Goal: Download file/media

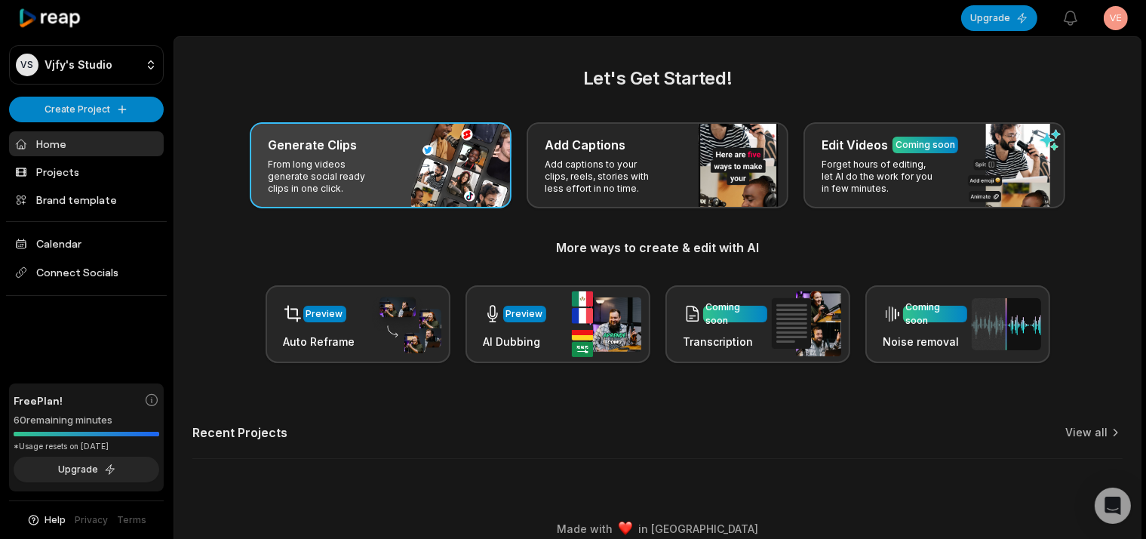
click at [388, 138] on div "Generate Clips" at bounding box center [381, 145] width 226 height 18
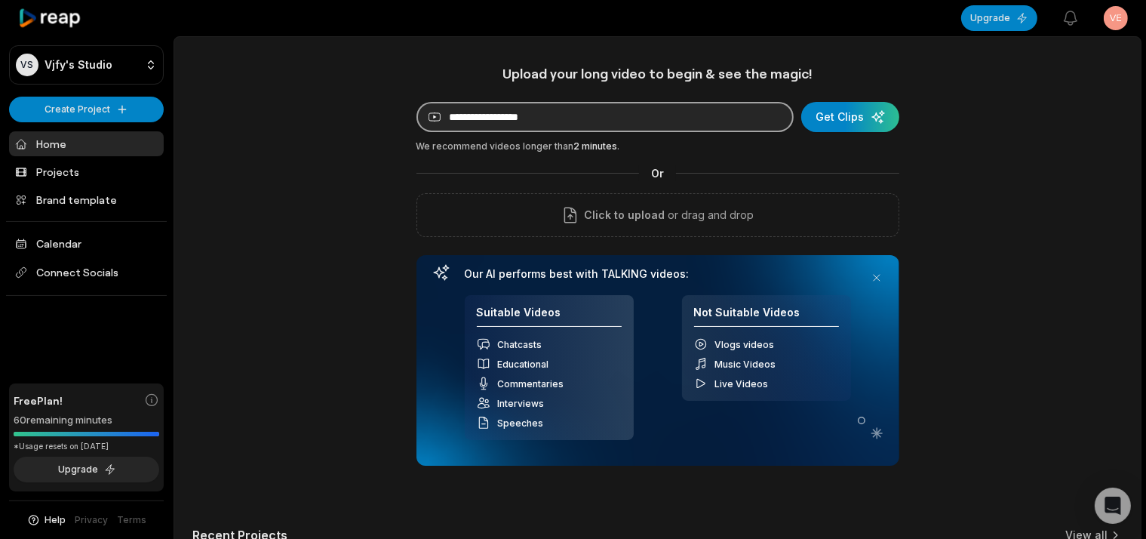
paste input "******"
type input "******"
drag, startPoint x: 665, startPoint y: 114, endPoint x: 136, endPoint y: 99, distance: 529.0
click at [416, 102] on input "******" at bounding box center [604, 117] width 377 height 30
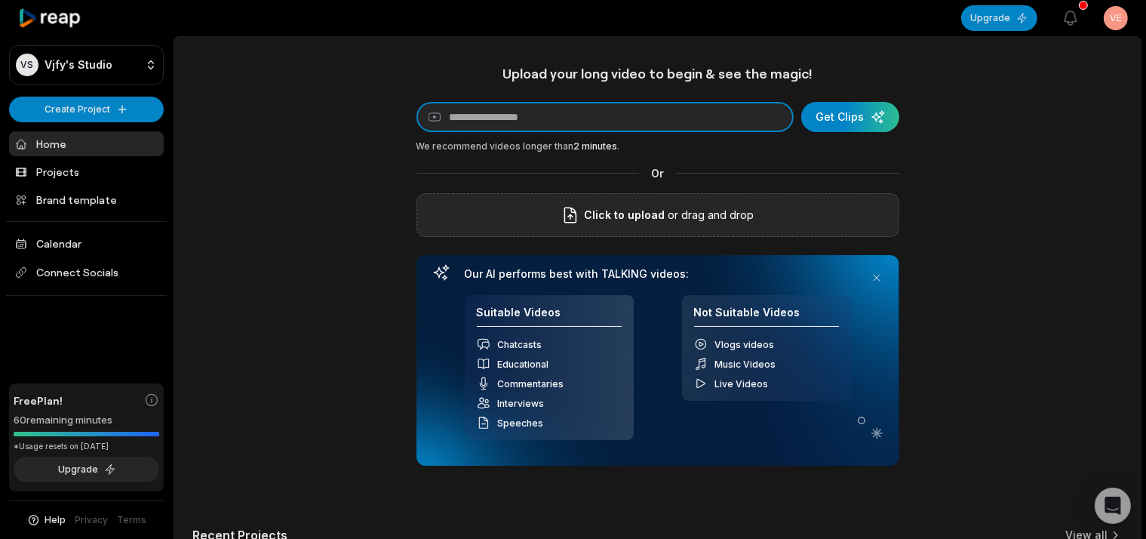
paste input "**********"
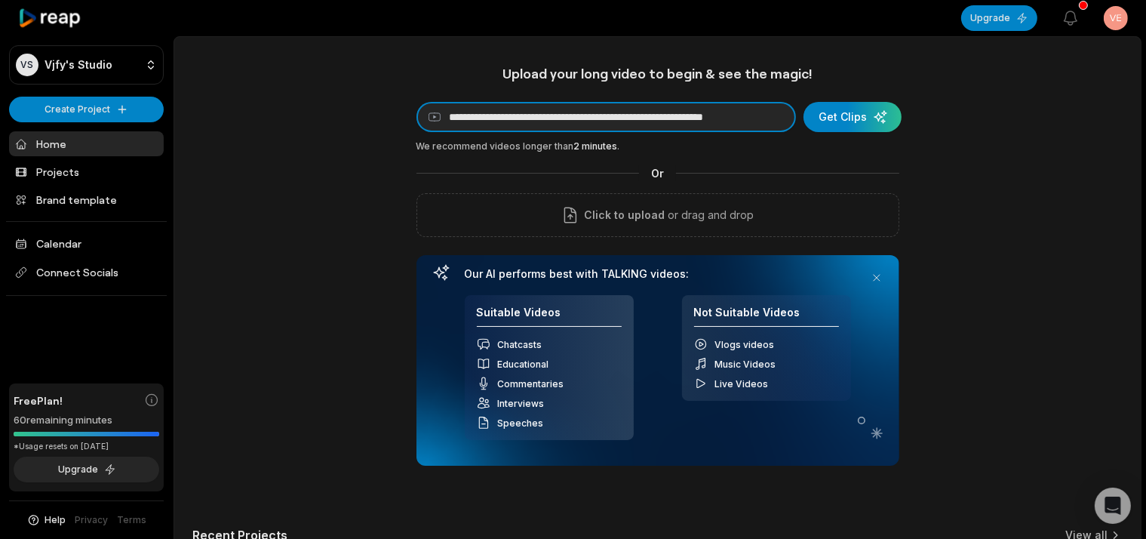
type input "**********"
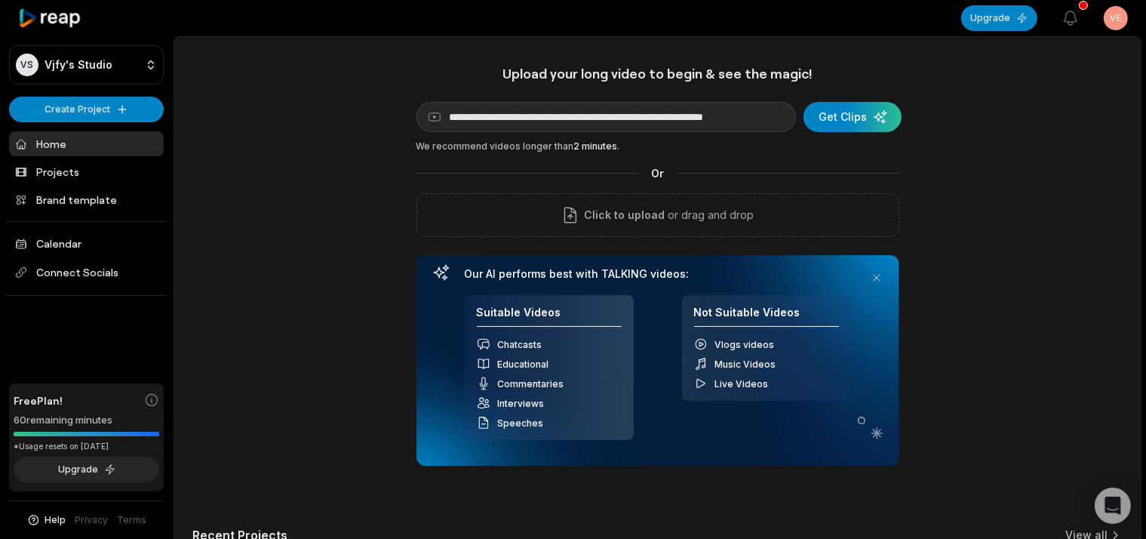
click at [903, 112] on div "**********" at bounding box center [657, 322] width 966 height 514
click at [892, 117] on div "submit" at bounding box center [852, 117] width 98 height 30
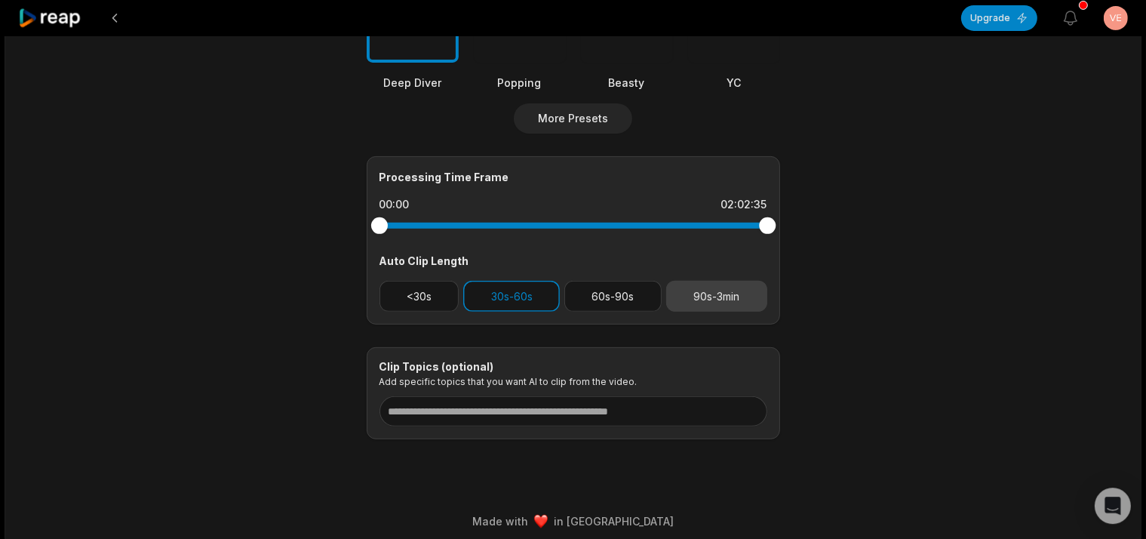
scroll to position [554, 0]
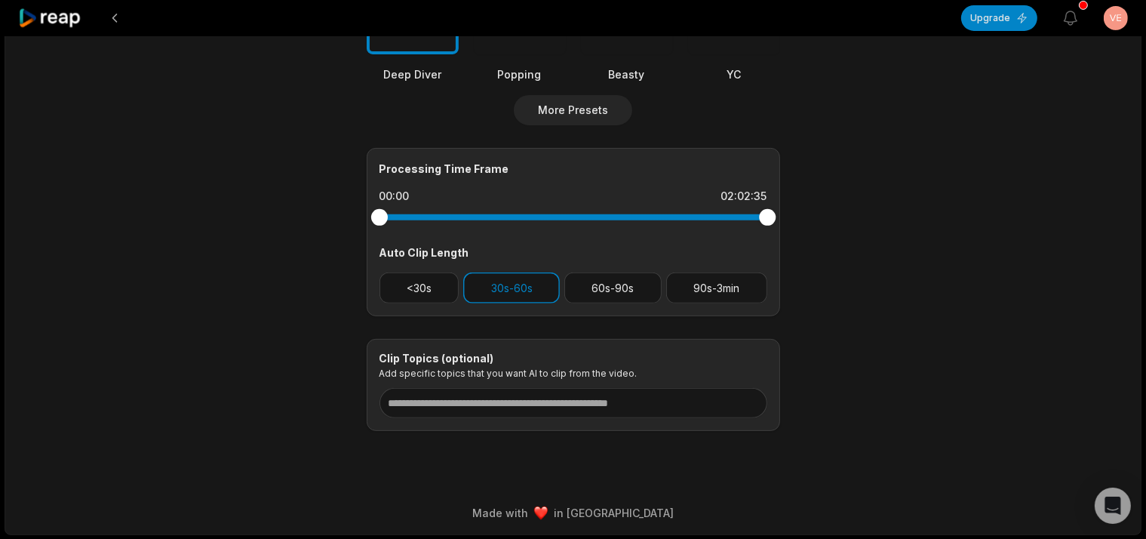
drag, startPoint x: 763, startPoint y: 211, endPoint x: 787, endPoint y: 211, distance: 24.1
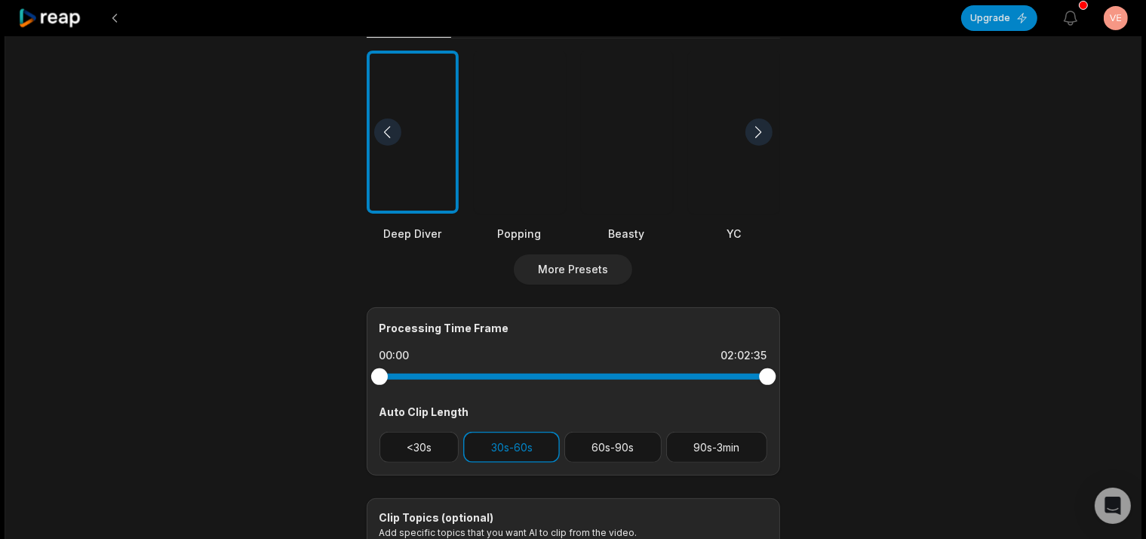
scroll to position [0, 0]
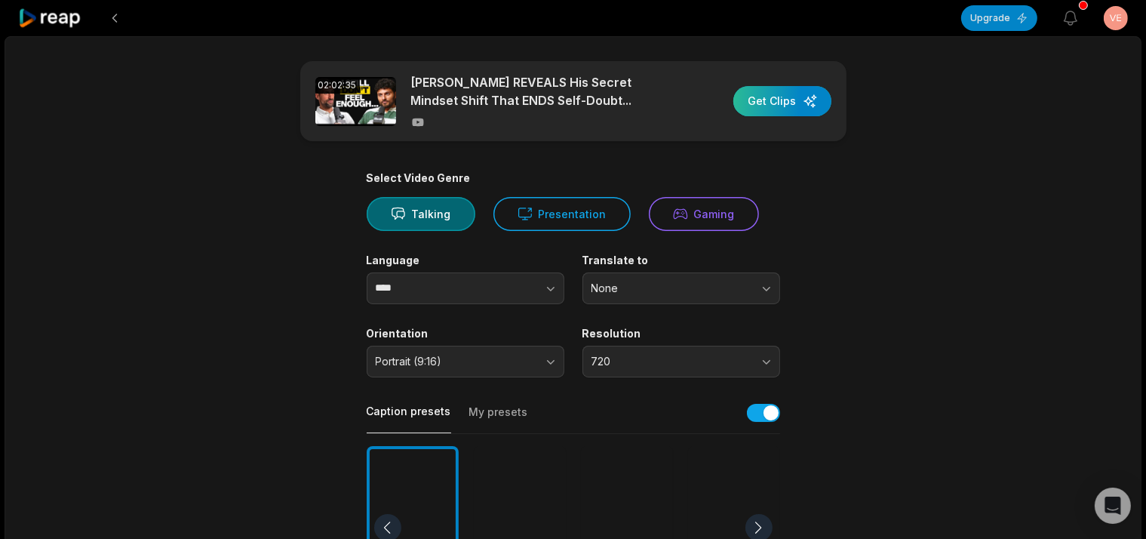
click at [791, 106] on div "button" at bounding box center [782, 101] width 98 height 30
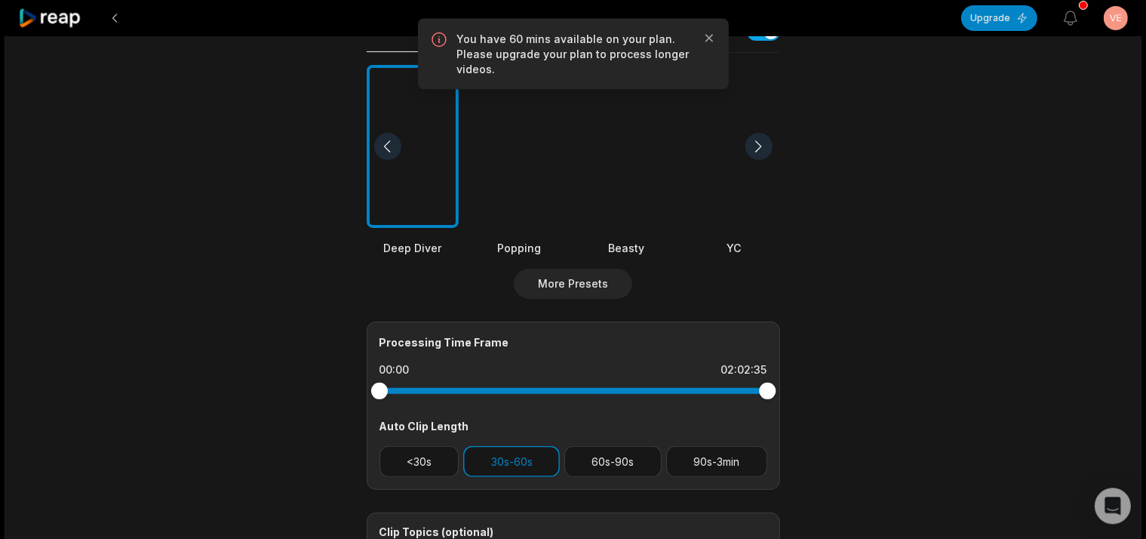
scroll to position [398, 0]
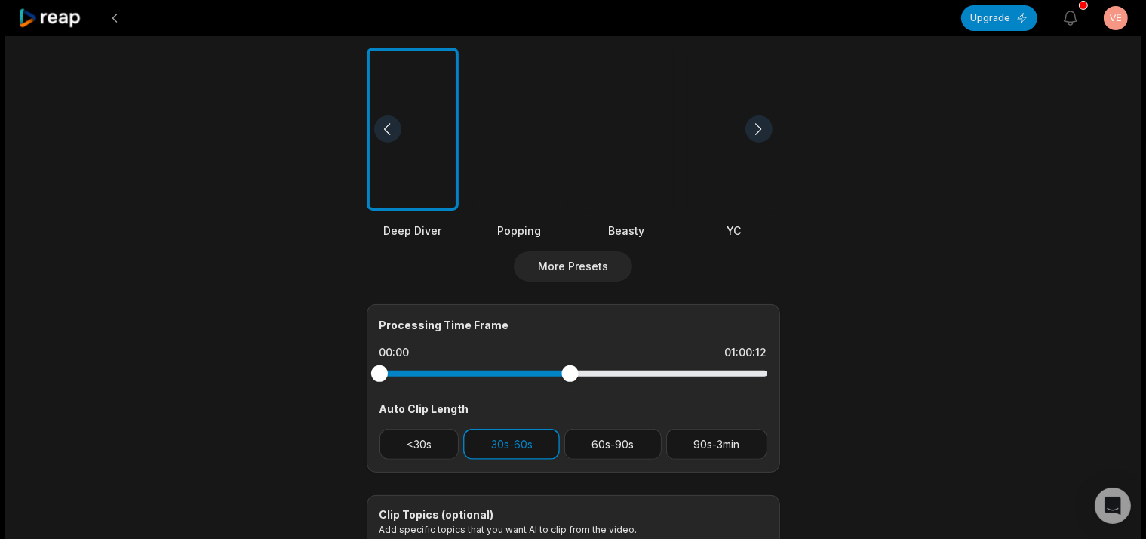
drag, startPoint x: 732, startPoint y: 373, endPoint x: 558, endPoint y: 349, distance: 175.2
click at [565, 355] on div "Processing Time Frame 00:00 01:00:12 Auto Clip Length <30s 30s-60s 60s-90s 90s-…" at bounding box center [573, 388] width 413 height 168
click at [570, 367] on div at bounding box center [570, 373] width 17 height 17
click at [568, 367] on div at bounding box center [568, 373] width 17 height 17
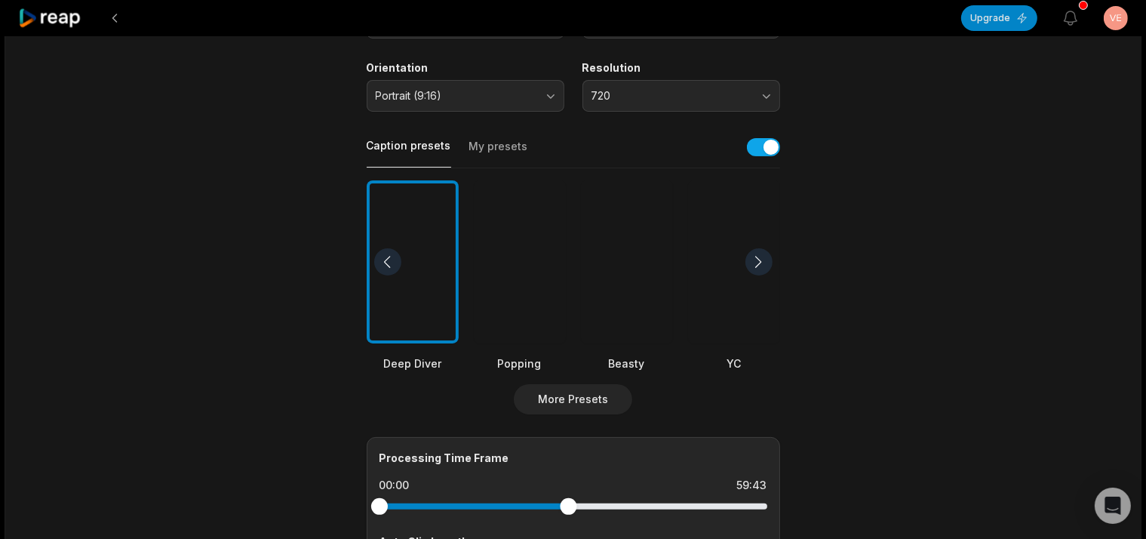
scroll to position [235, 0]
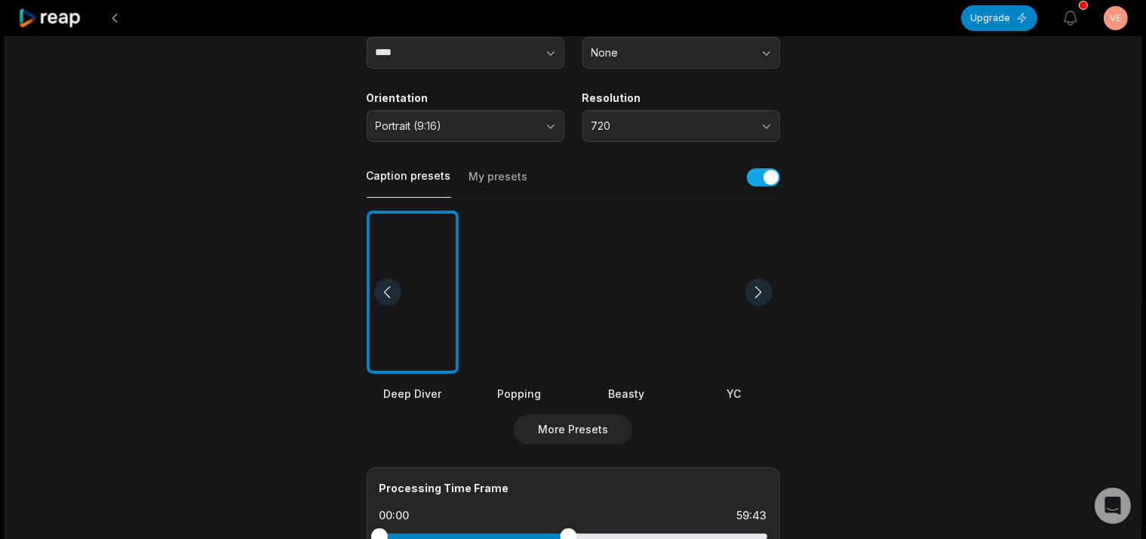
click at [756, 288] on div at bounding box center [758, 291] width 27 height 27
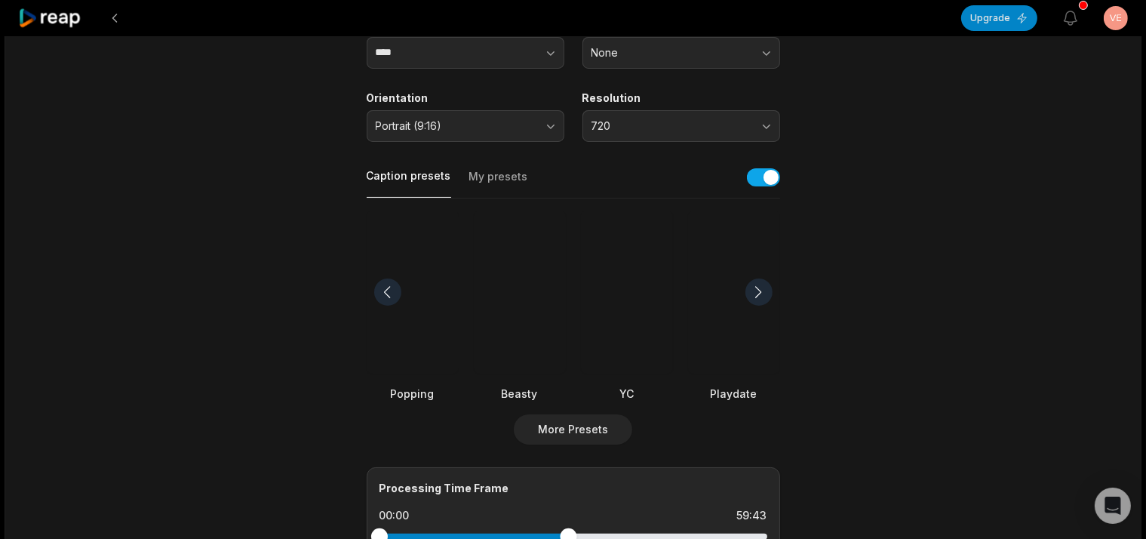
click at [726, 327] on div at bounding box center [734, 292] width 92 height 164
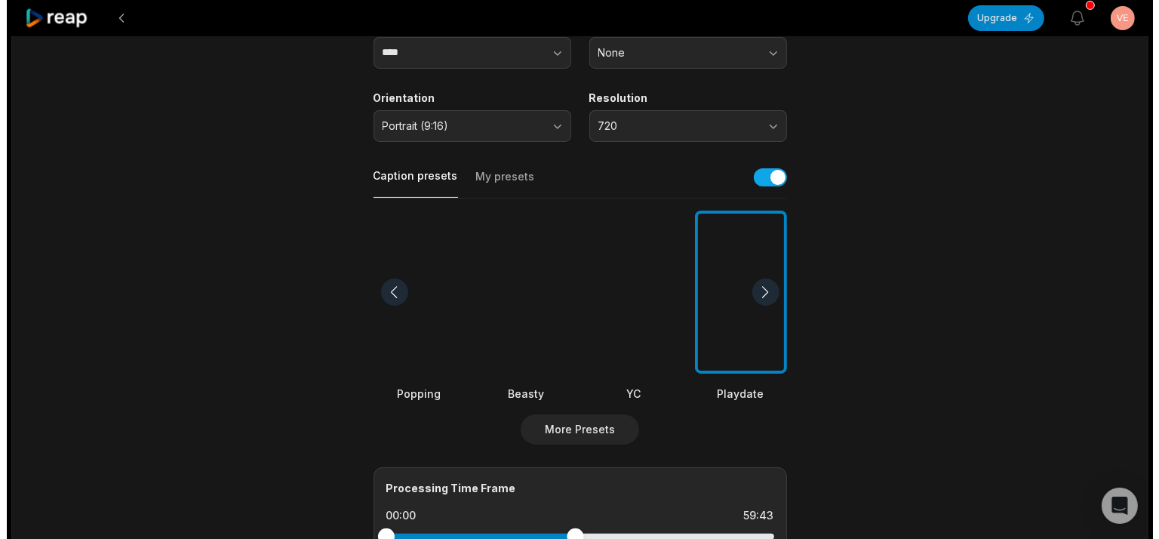
scroll to position [0, 0]
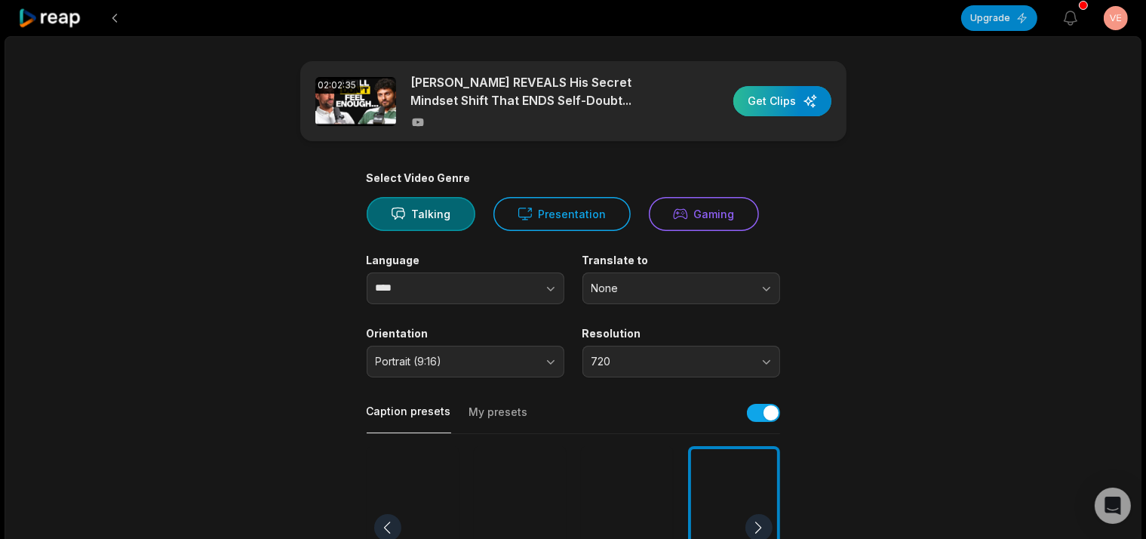
click at [788, 112] on div "button" at bounding box center [782, 101] width 98 height 30
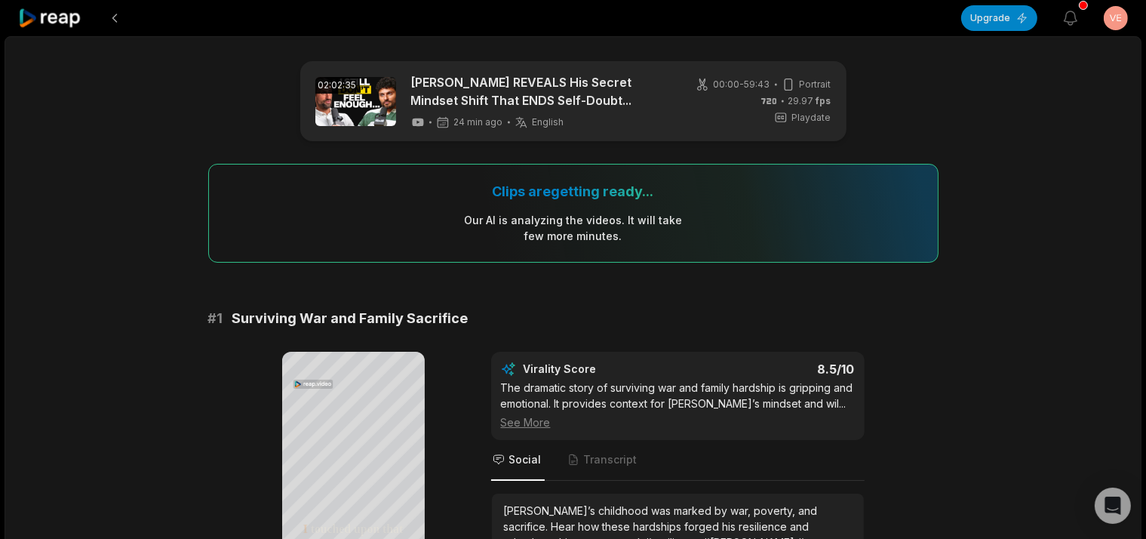
scroll to position [159, 0]
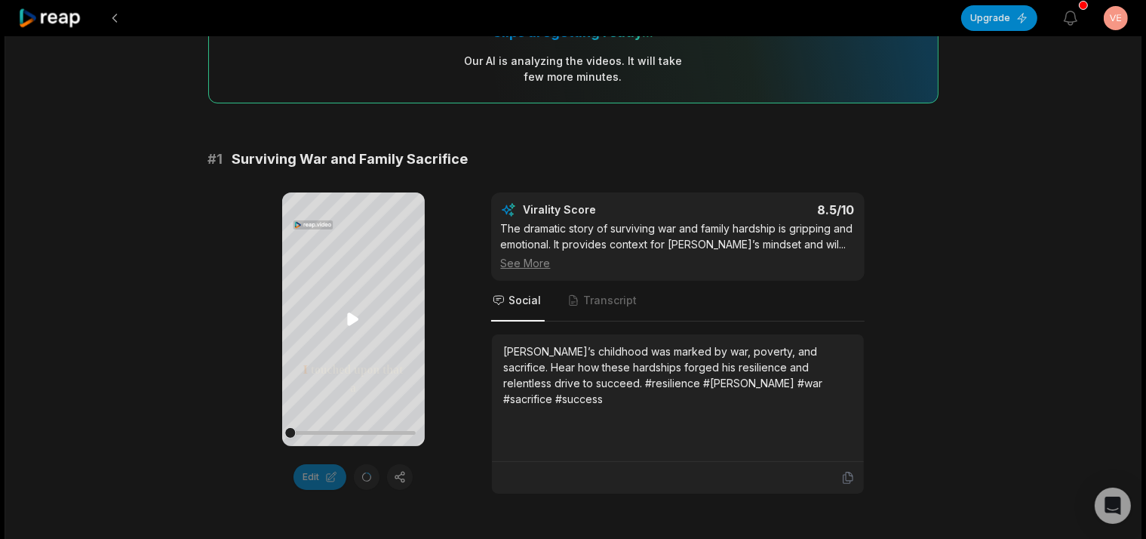
click at [355, 321] on icon at bounding box center [353, 318] width 11 height 13
click at [355, 321] on icon at bounding box center [353, 319] width 18 height 18
click at [355, 321] on icon at bounding box center [353, 318] width 11 height 13
click at [352, 316] on icon at bounding box center [354, 319] width 6 height 10
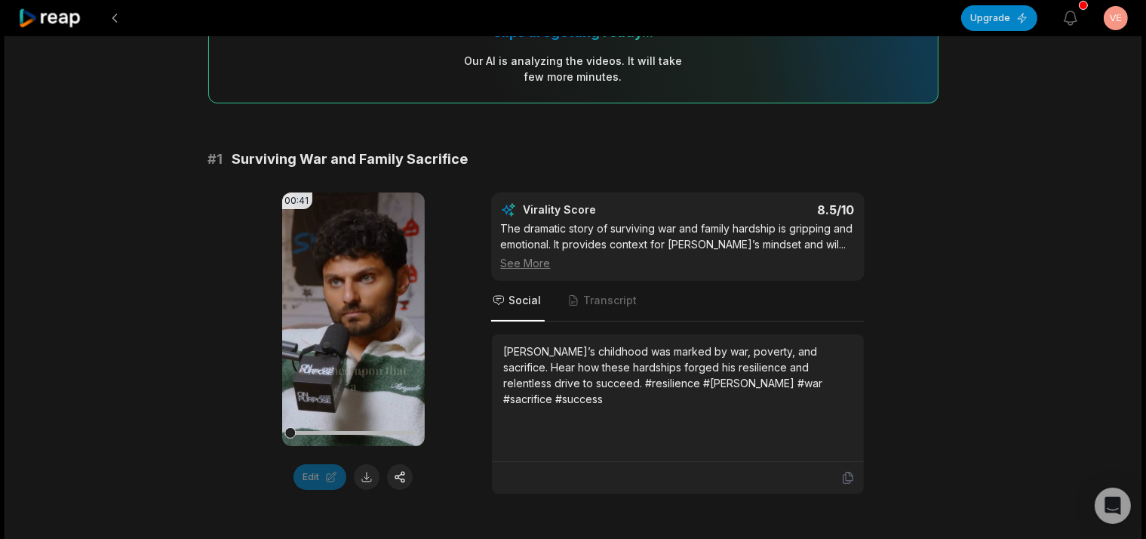
click at [352, 318] on icon at bounding box center [353, 319] width 11 height 13
click at [352, 318] on icon at bounding box center [353, 319] width 18 height 18
click at [361, 482] on button at bounding box center [367, 477] width 26 height 26
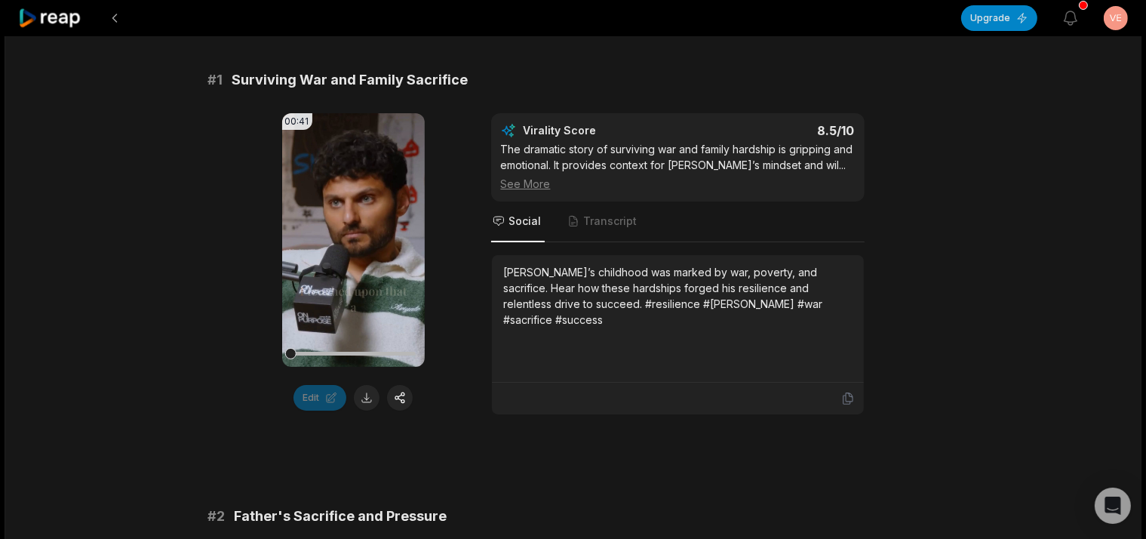
scroll to position [717, 0]
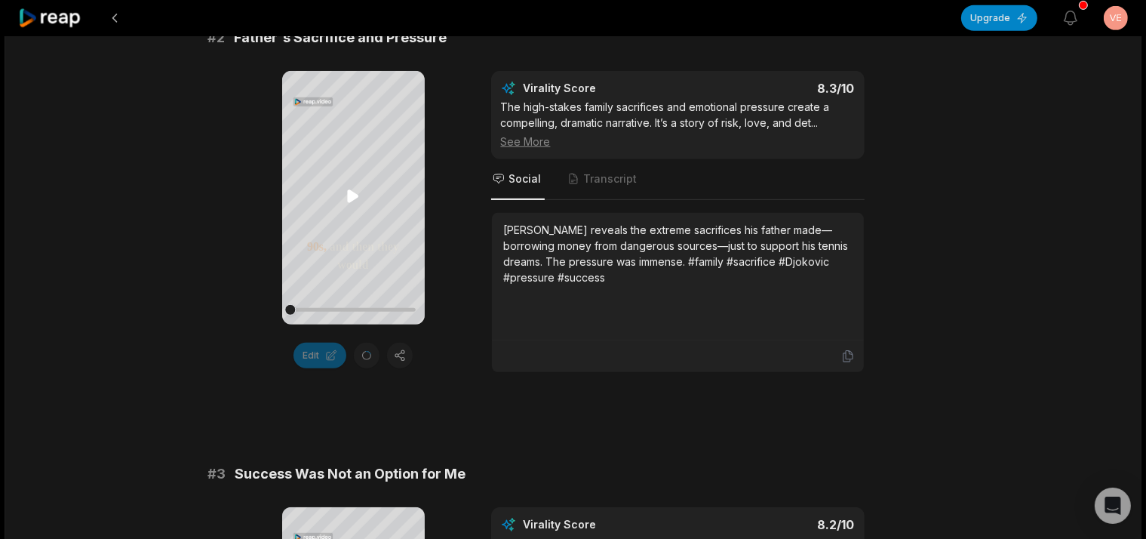
click at [351, 192] on icon at bounding box center [353, 196] width 11 height 13
click at [352, 188] on icon at bounding box center [353, 196] width 18 height 18
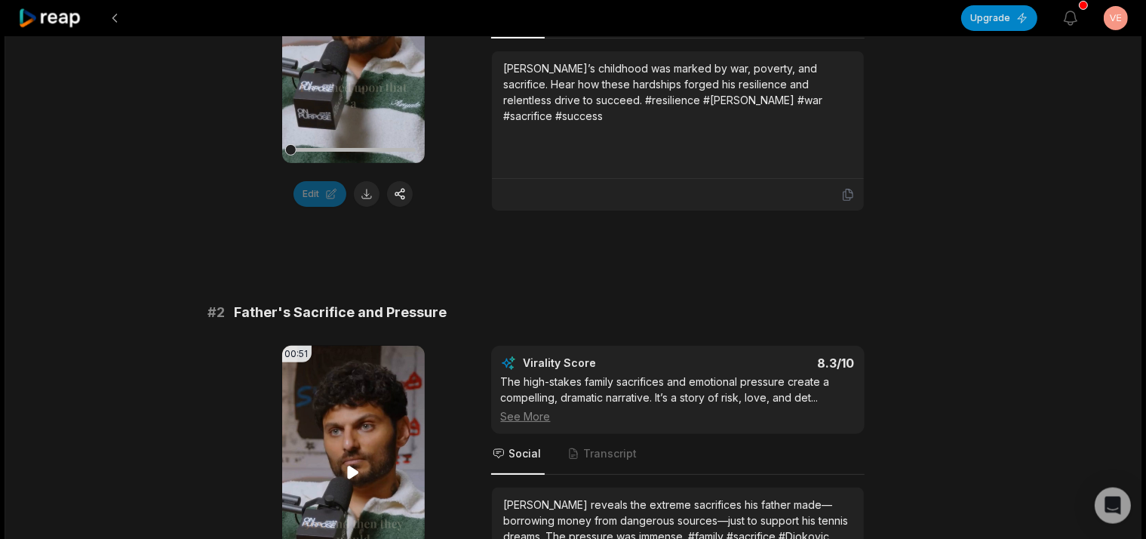
scroll to position [557, 0]
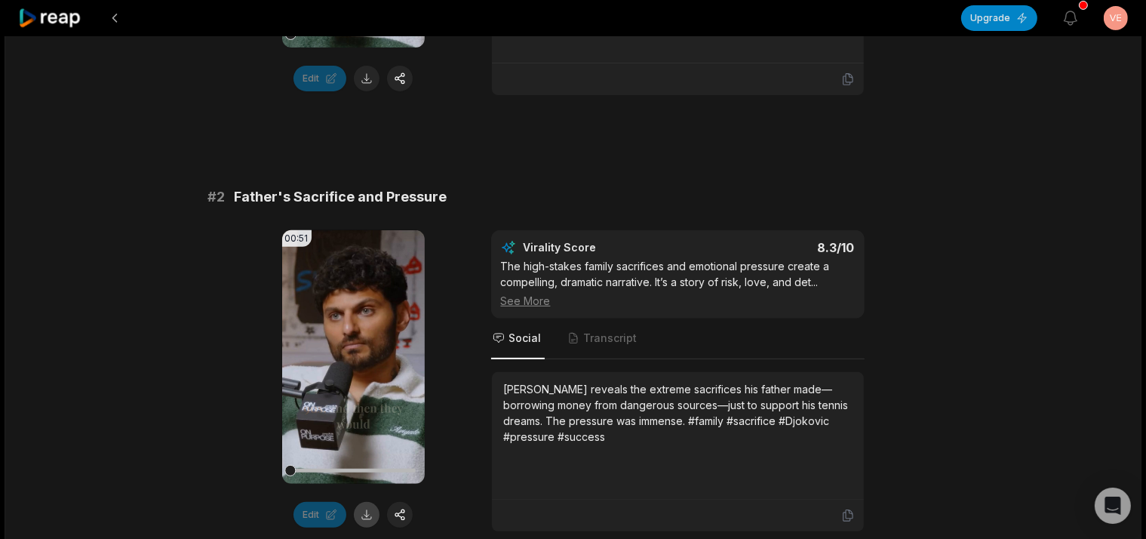
click at [361, 515] on button at bounding box center [367, 515] width 26 height 26
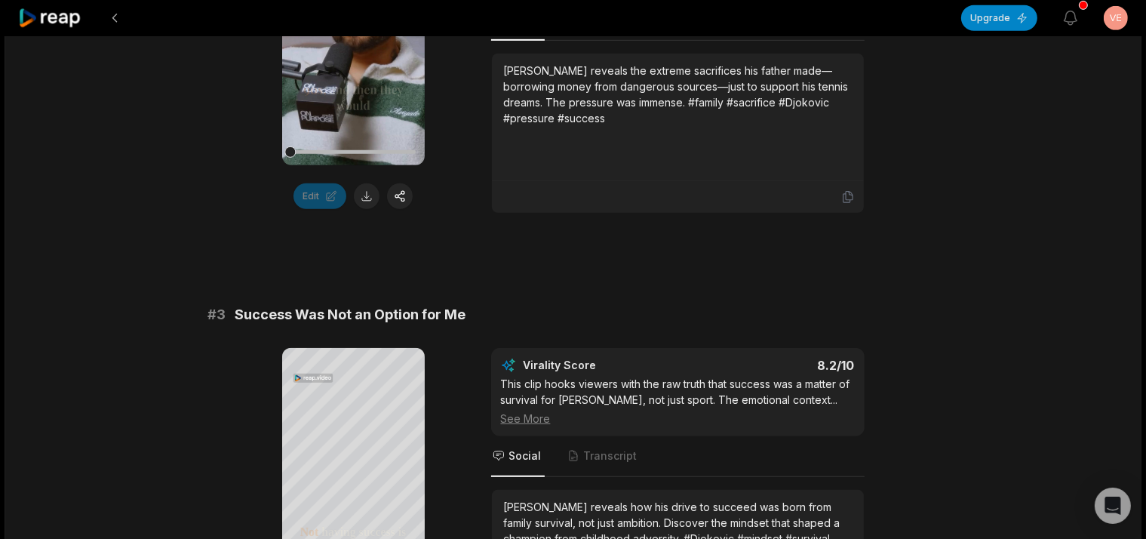
scroll to position [1115, 0]
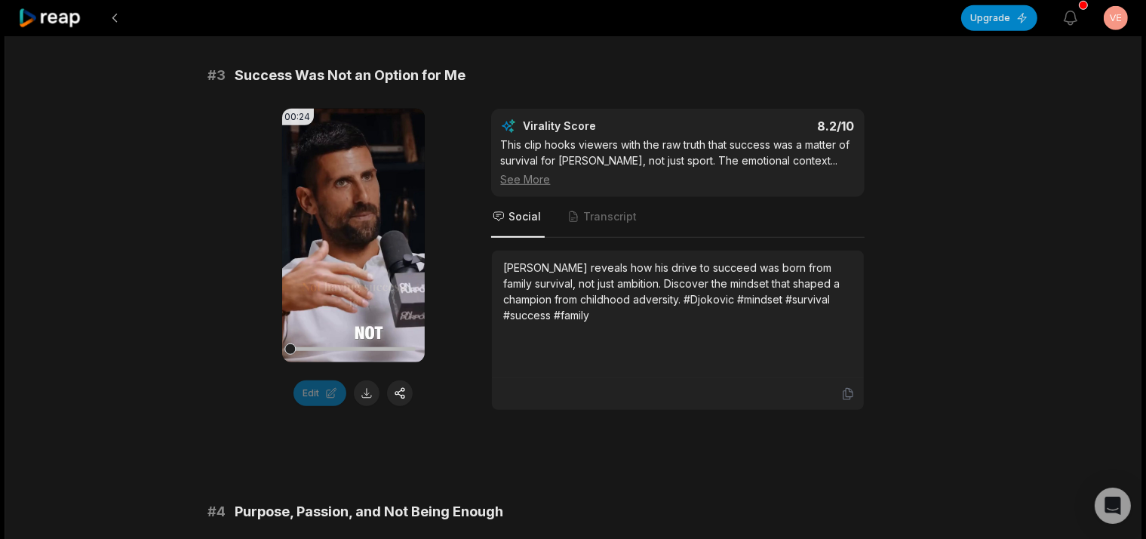
click at [372, 392] on button at bounding box center [367, 393] width 26 height 26
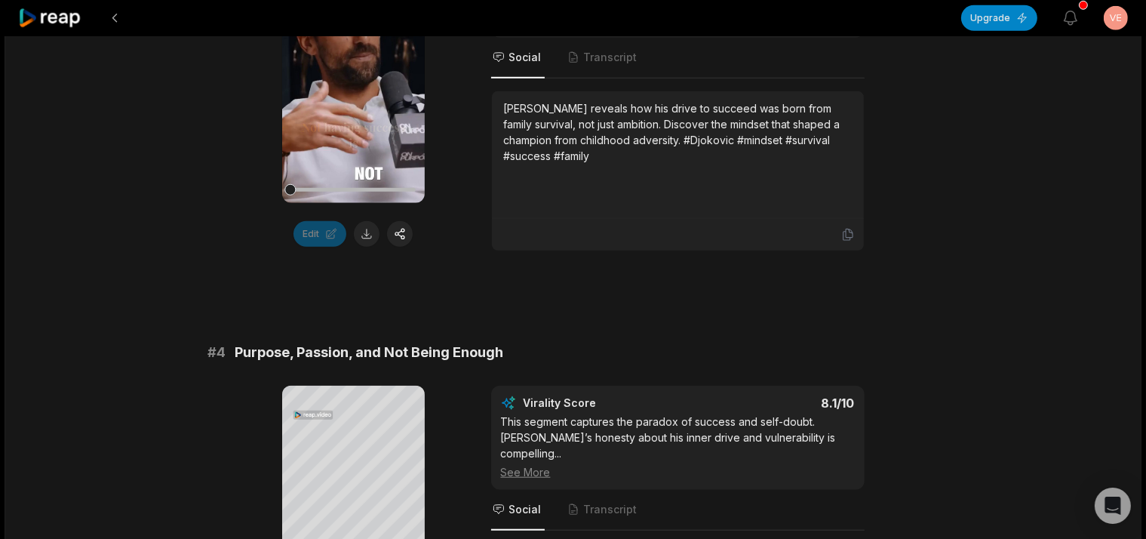
scroll to position [1195, 0]
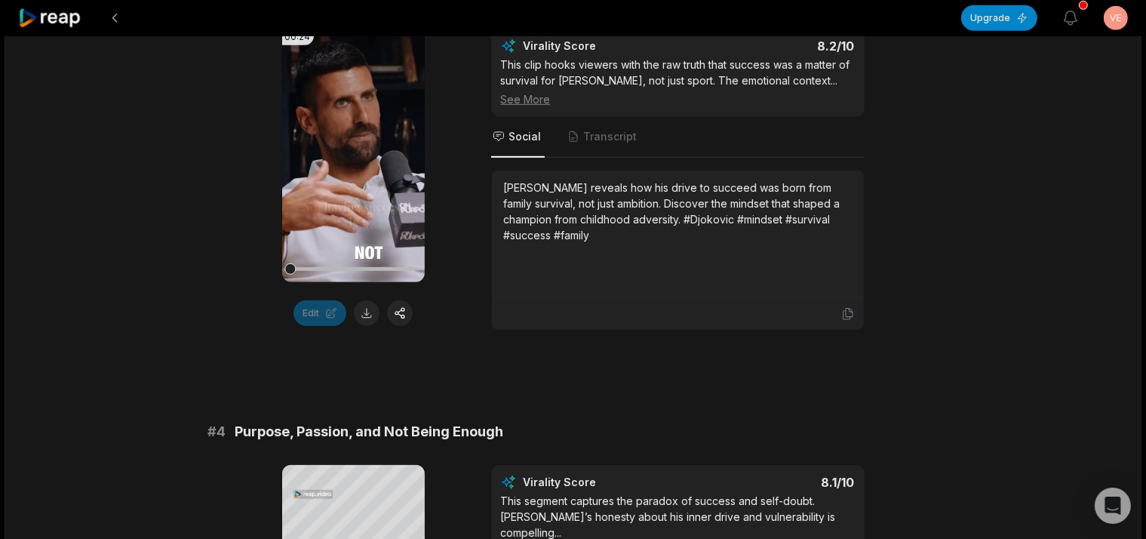
click at [216, 291] on div "00:24 Your browser does not support mp4 format. Edit Virality Score 8.2 /10 Thi…" at bounding box center [573, 180] width 730 height 302
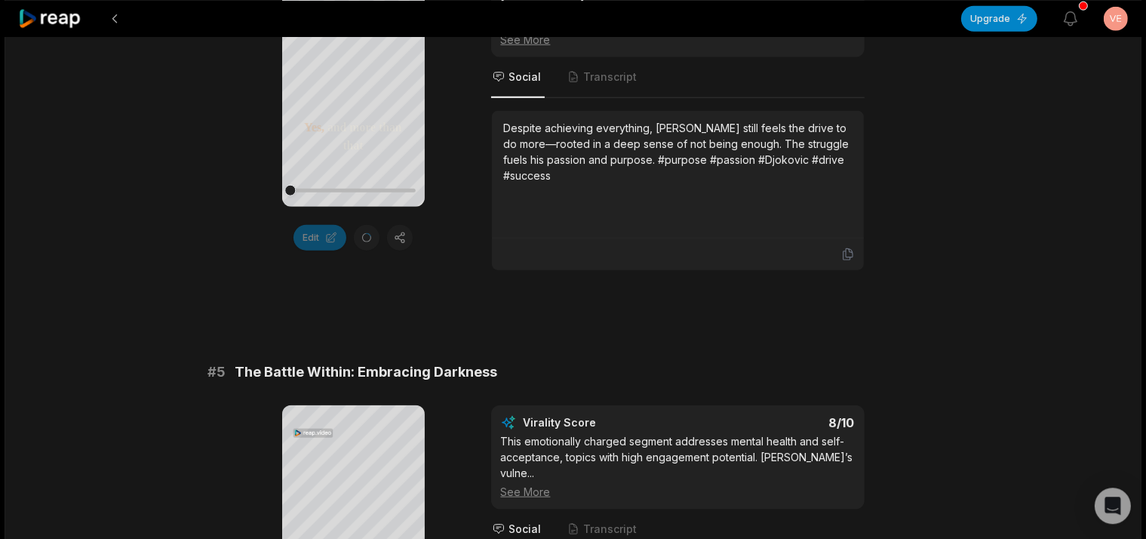
scroll to position [1593, 0]
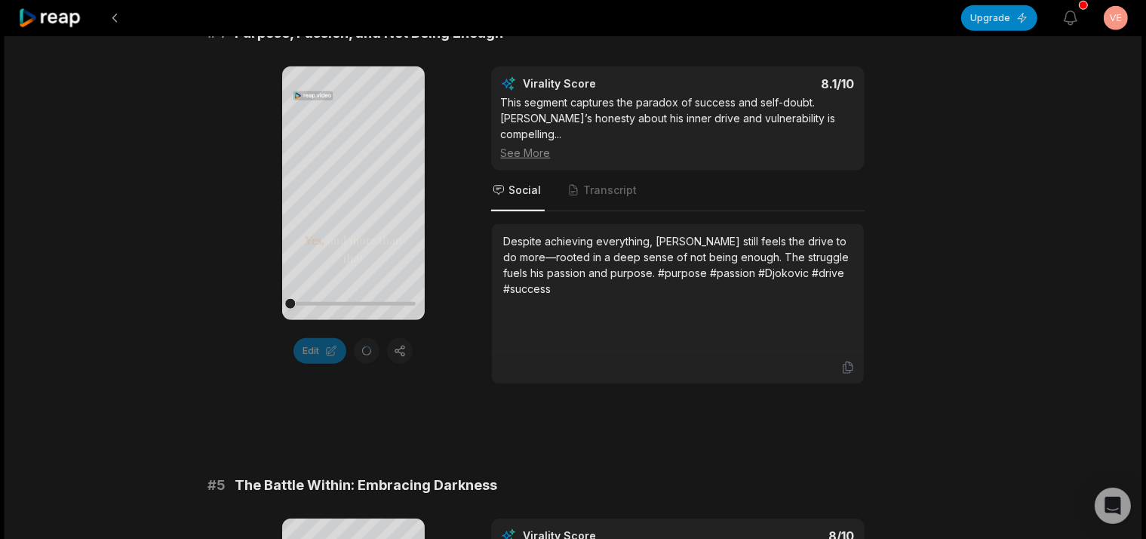
click at [357, 344] on div "Edit" at bounding box center [353, 351] width 143 height 26
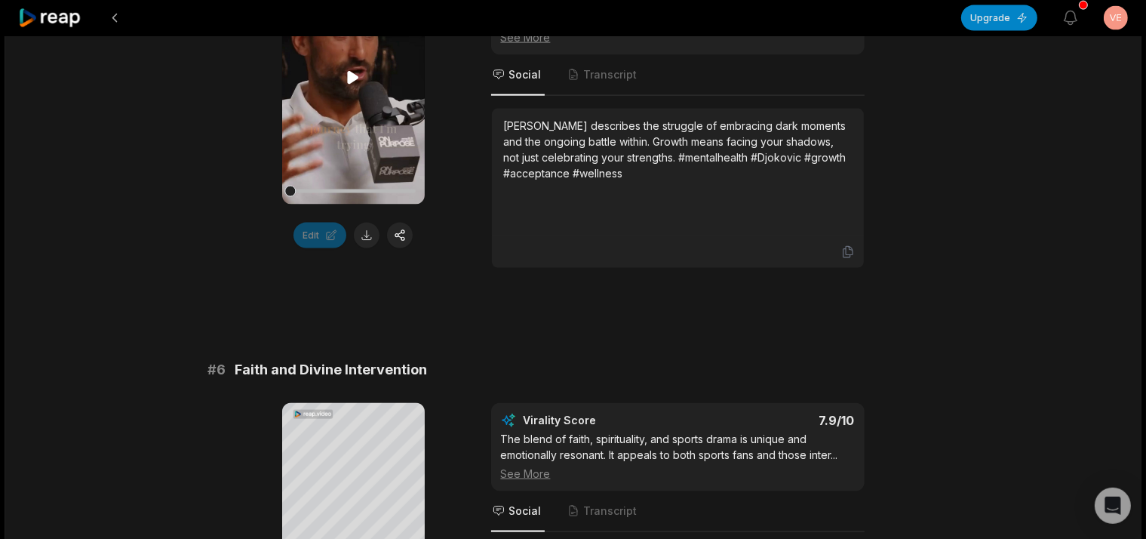
scroll to position [1991, 0]
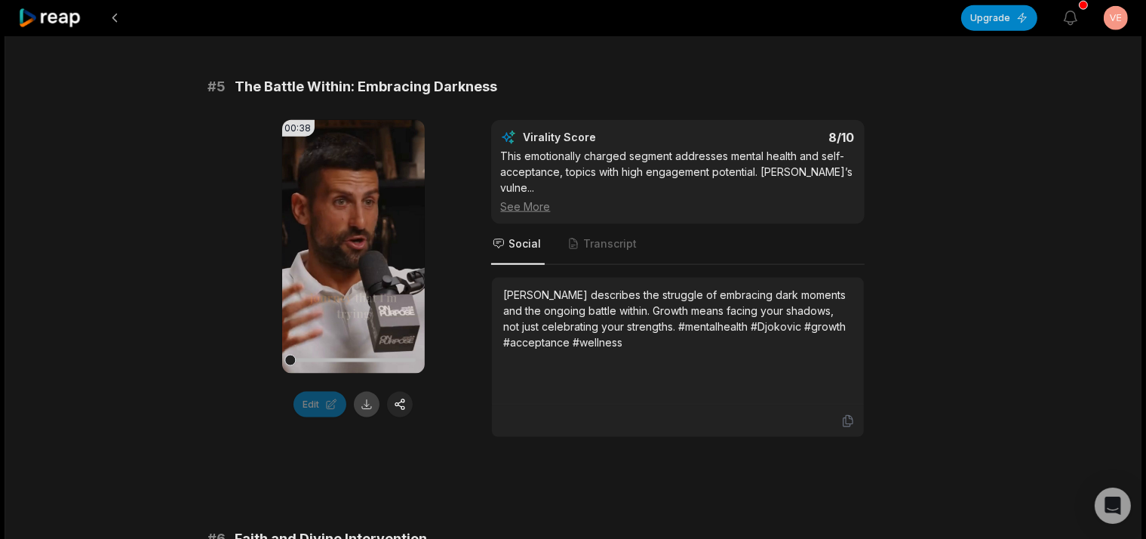
click at [357, 400] on button at bounding box center [367, 404] width 26 height 26
drag, startPoint x: 373, startPoint y: 404, endPoint x: 379, endPoint y: 401, distance: 7.8
click at [375, 403] on button at bounding box center [367, 404] width 26 height 26
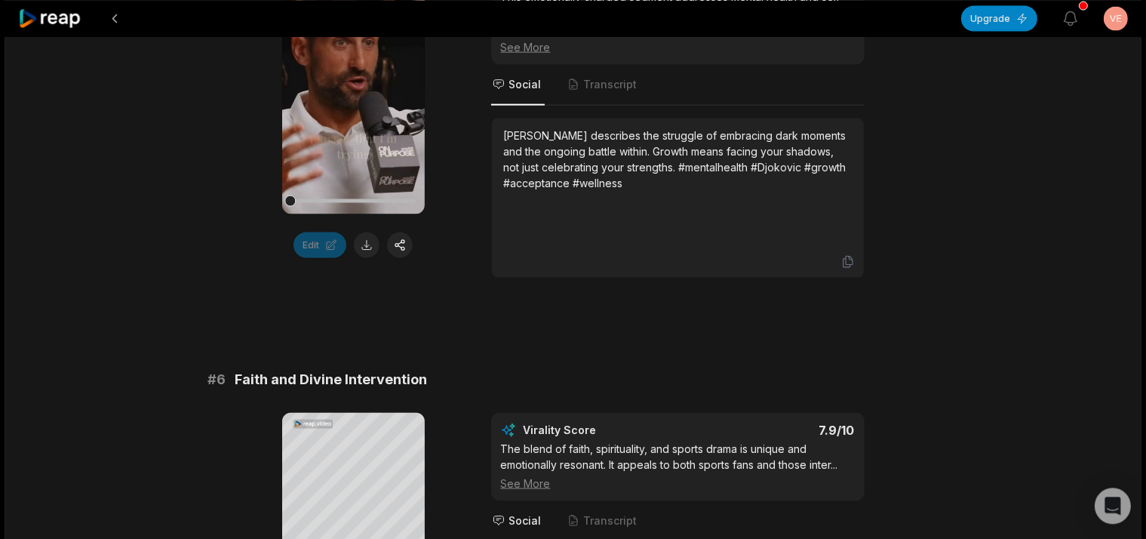
scroll to position [2230, 0]
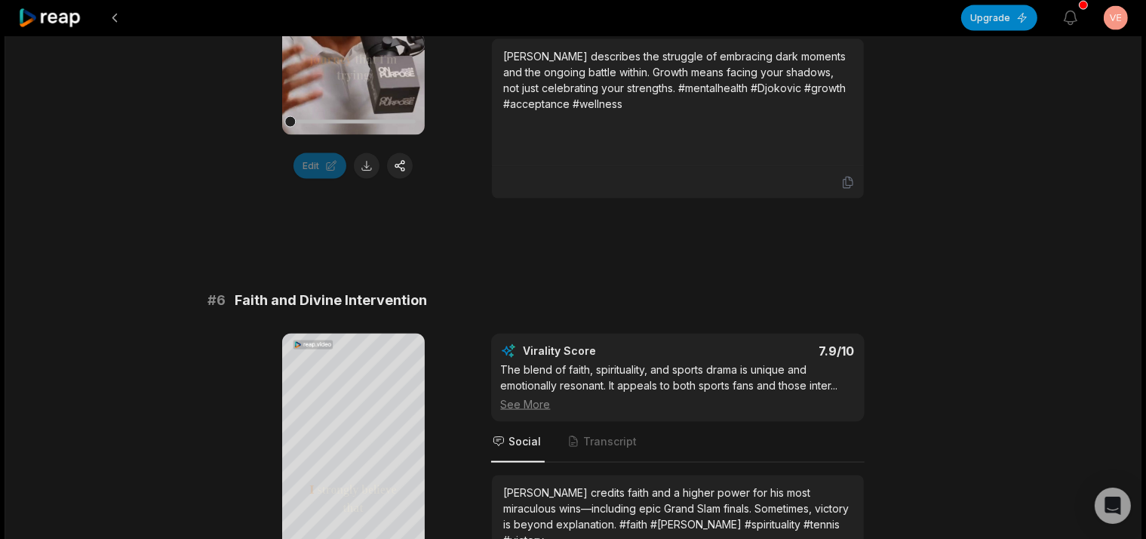
click at [475, 290] on div "# 6 Faith and Divine Intervention Your browser does not support mp4 format. I s…" at bounding box center [573, 462] width 730 height 345
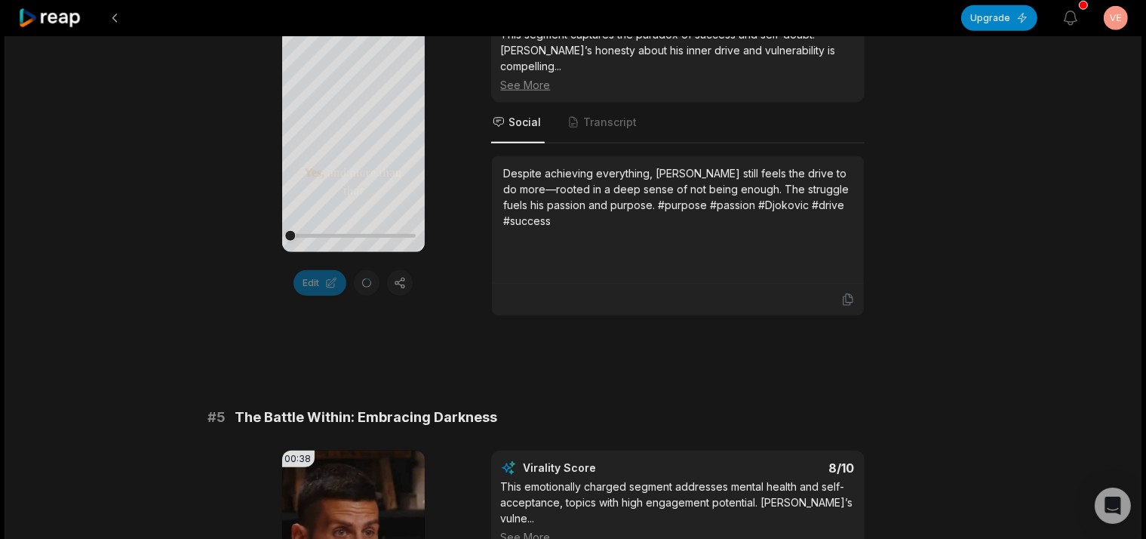
scroll to position [1593, 0]
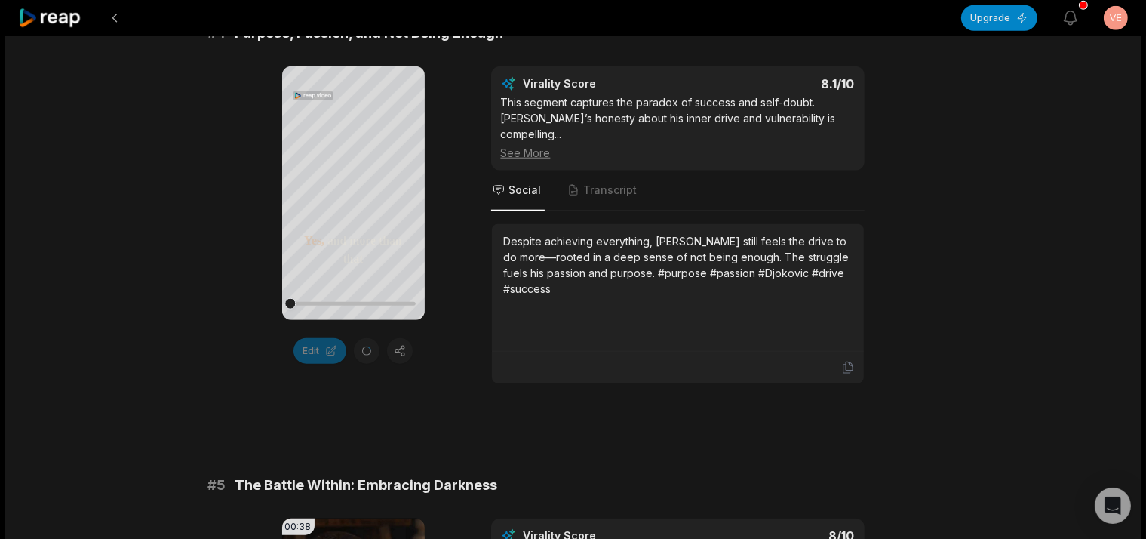
click at [364, 347] on div "Edit" at bounding box center [353, 351] width 143 height 26
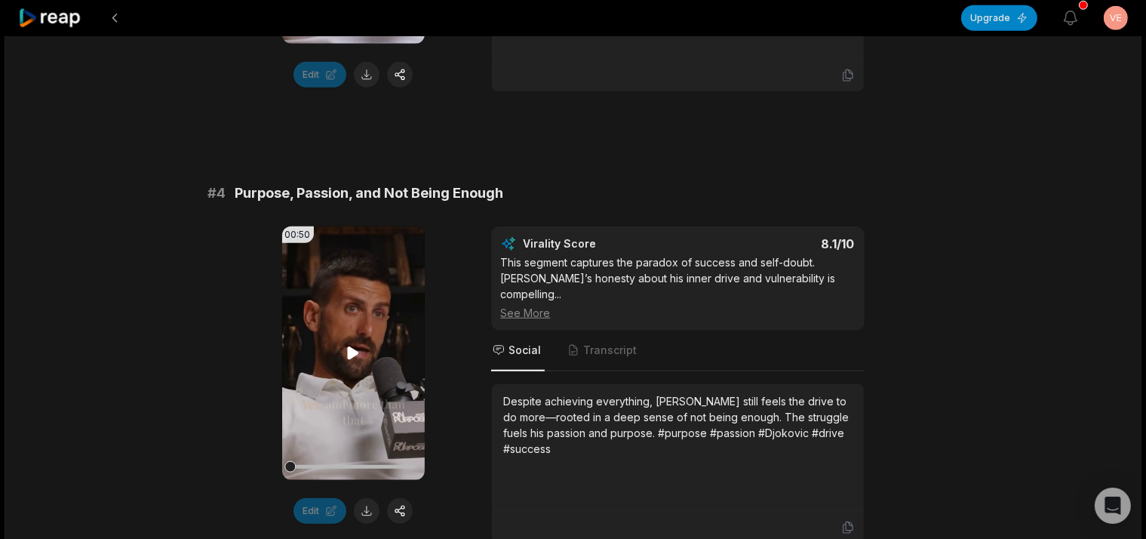
scroll to position [1513, 0]
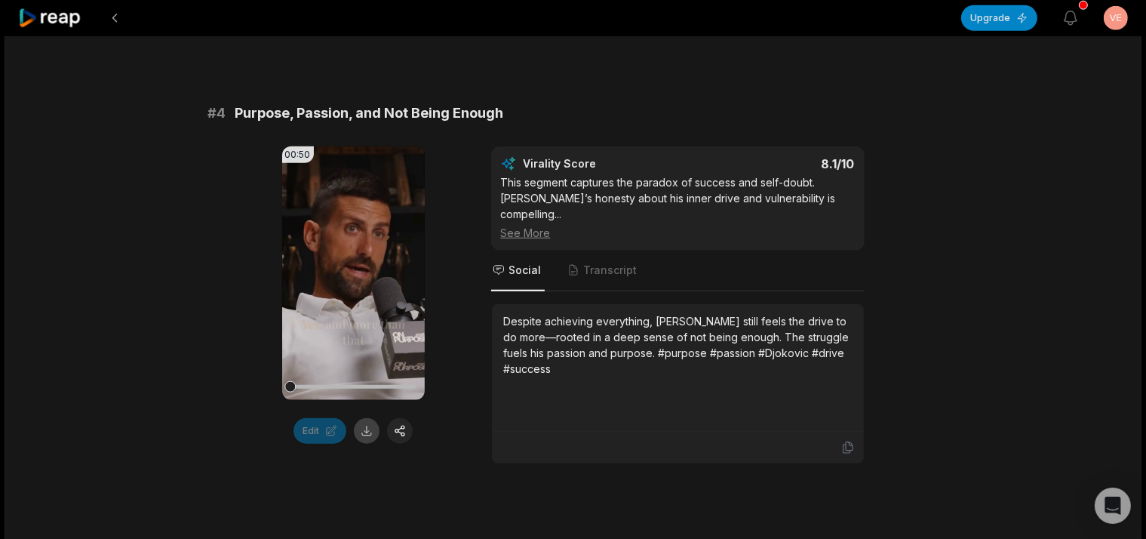
click at [372, 429] on button at bounding box center [367, 431] width 26 height 26
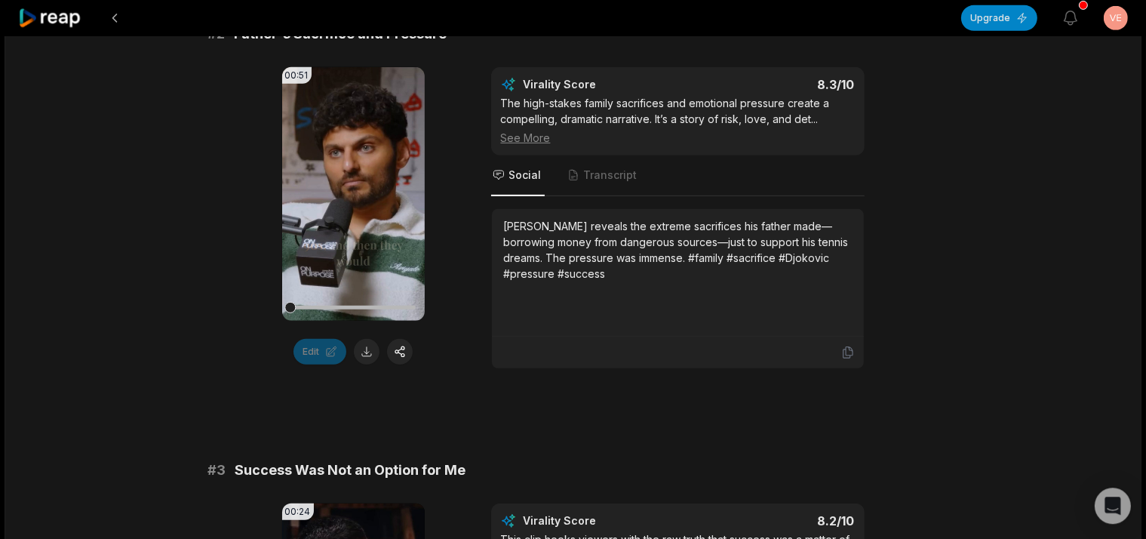
scroll to position [557, 0]
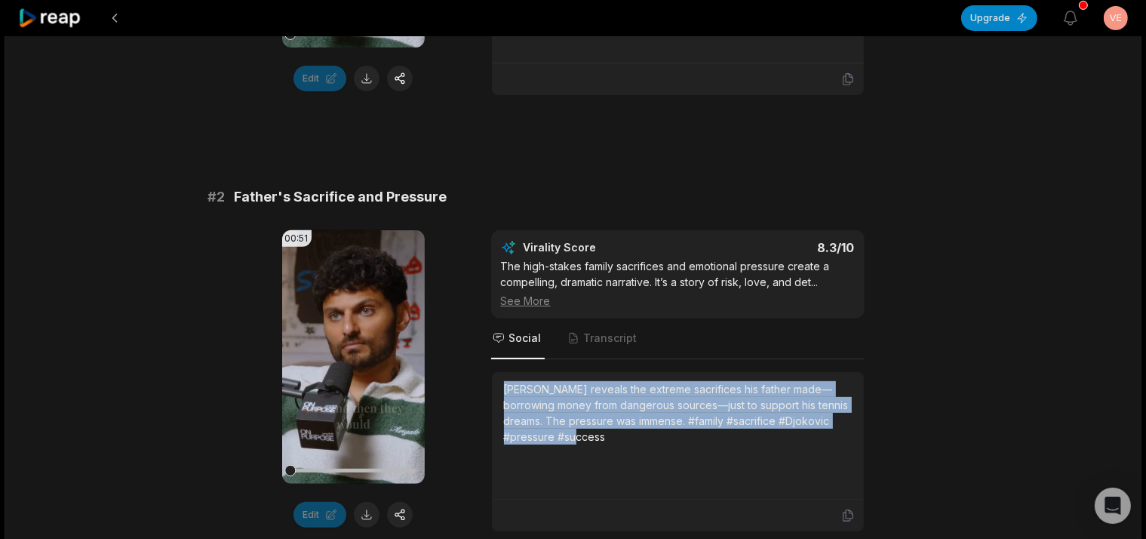
drag, startPoint x: 528, startPoint y: 401, endPoint x: 644, endPoint y: 485, distance: 143.6
click at [644, 485] on div "[PERSON_NAME] reveals the extreme sacrifices his father made—borrowing money fr…" at bounding box center [678, 435] width 372 height 127
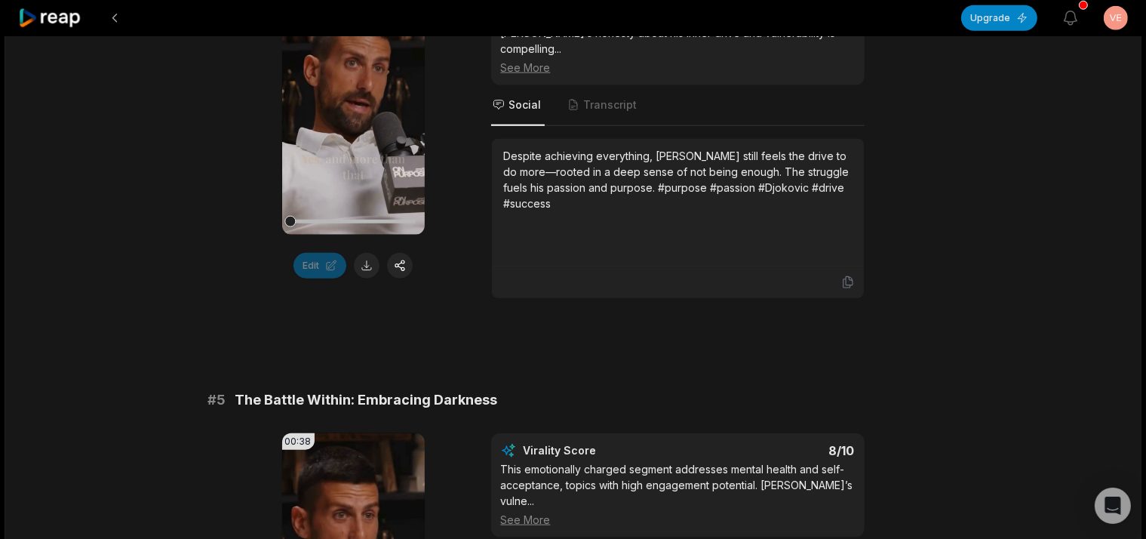
scroll to position [1719, 0]
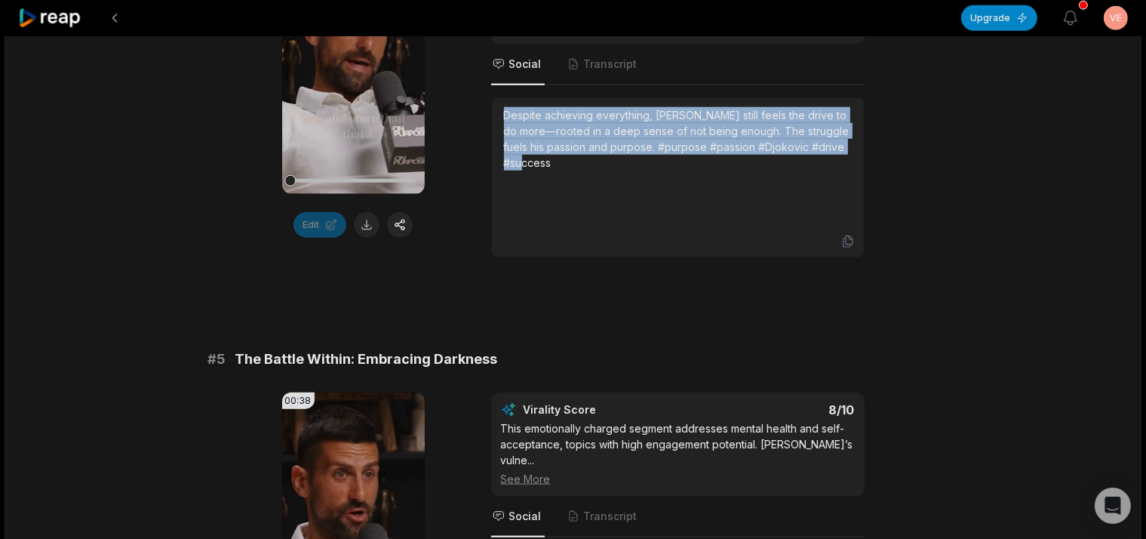
drag, startPoint x: 506, startPoint y: 477, endPoint x: 905, endPoint y: 150, distance: 516.2
click at [864, 150] on div "Despite achieving everything, [PERSON_NAME] still feels the drive to do more—ro…" at bounding box center [678, 161] width 372 height 127
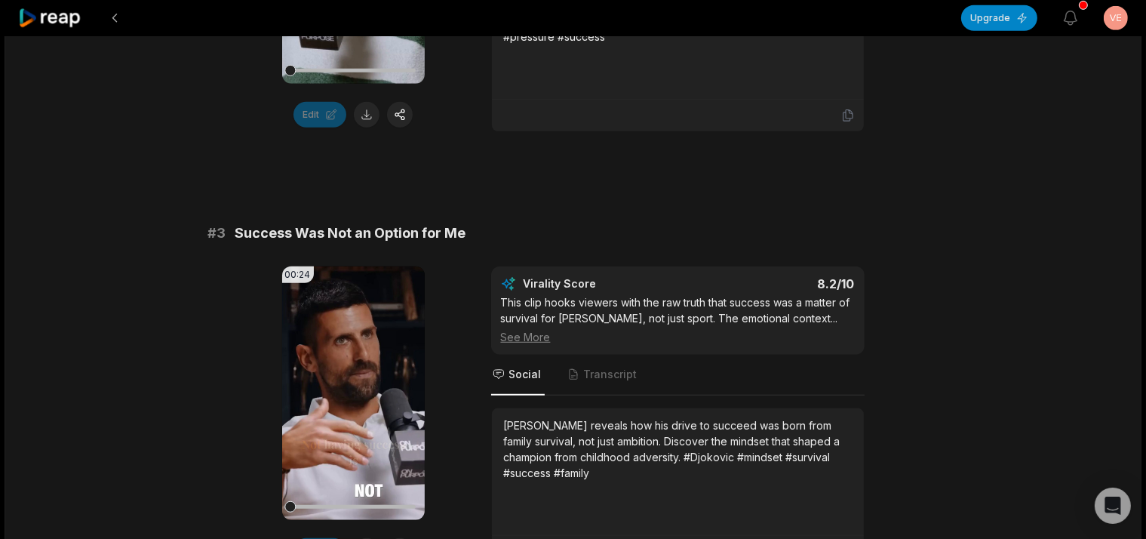
scroll to position [1002, 0]
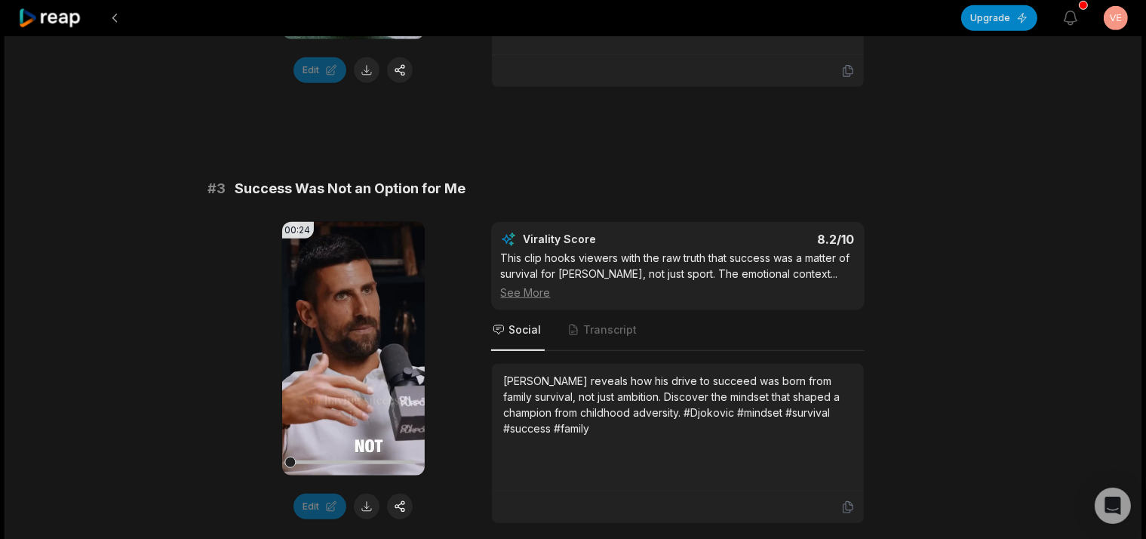
drag, startPoint x: 511, startPoint y: 370, endPoint x: 659, endPoint y: 485, distance: 187.0
click at [659, 485] on div "[PERSON_NAME] reveals how his drive to succeed was born from family survival, n…" at bounding box center [678, 427] width 372 height 127
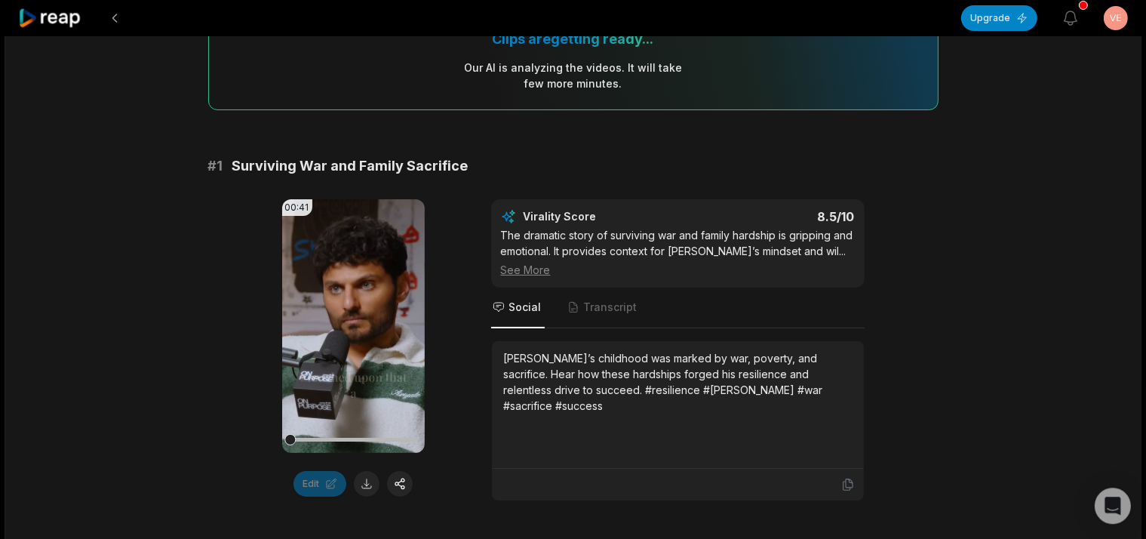
scroll to position [126, 0]
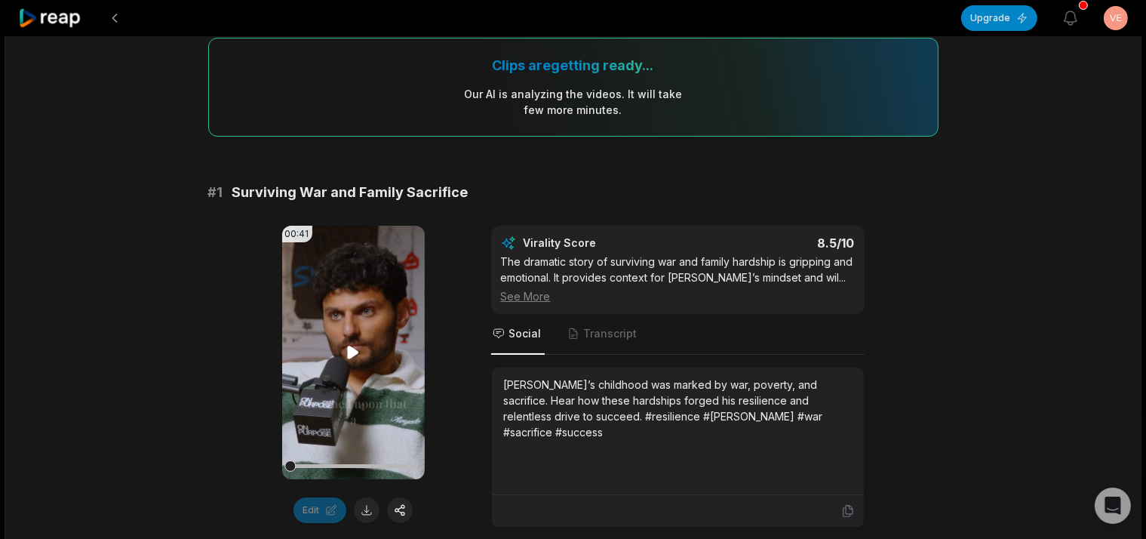
drag, startPoint x: 508, startPoint y: 379, endPoint x: 394, endPoint y: 453, distance: 136.8
click at [492, 453] on div "[PERSON_NAME]’s childhood was marked by war, poverty, and sacrifice. Hear how t…" at bounding box center [678, 430] width 372 height 127
click at [487, 387] on div "00:41 Your browser does not support mp4 format. Edit Virality Score 8.5 /10 The…" at bounding box center [573, 377] width 730 height 302
click at [487, 377] on div "00:41 Your browser does not support mp4 format. Edit Virality Score 8.5 /10 The…" at bounding box center [573, 377] width 730 height 302
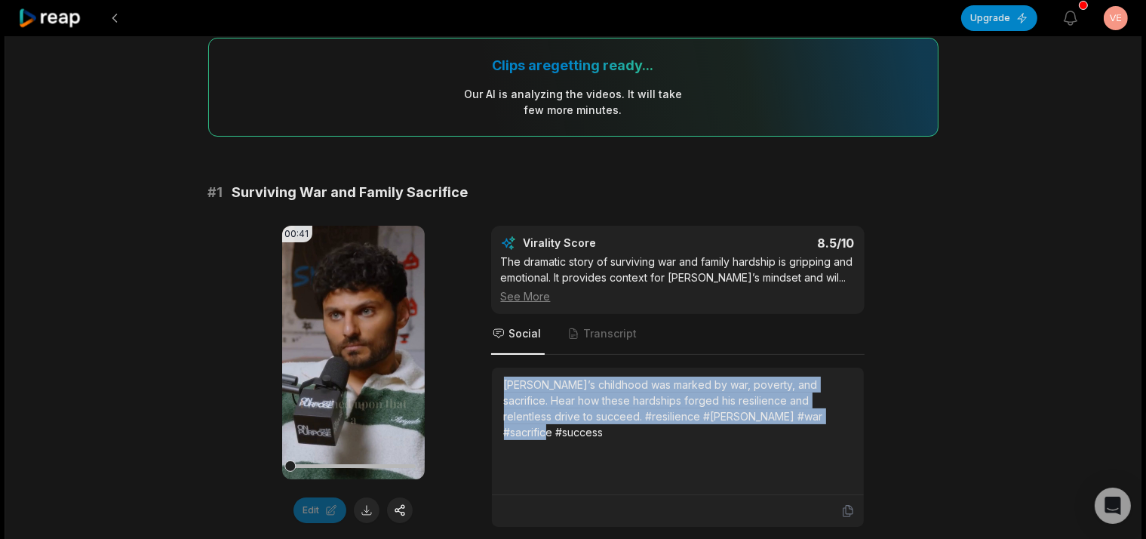
drag, startPoint x: 499, startPoint y: 376, endPoint x: 850, endPoint y: 487, distance: 368.1
click at [850, 487] on div "[PERSON_NAME]’s childhood was marked by war, poverty, and sacrifice. Hear how t…" at bounding box center [678, 430] width 372 height 127
copy div "[PERSON_NAME]’s childhood was marked by war, poverty, and sacrifice. Hear how t…"
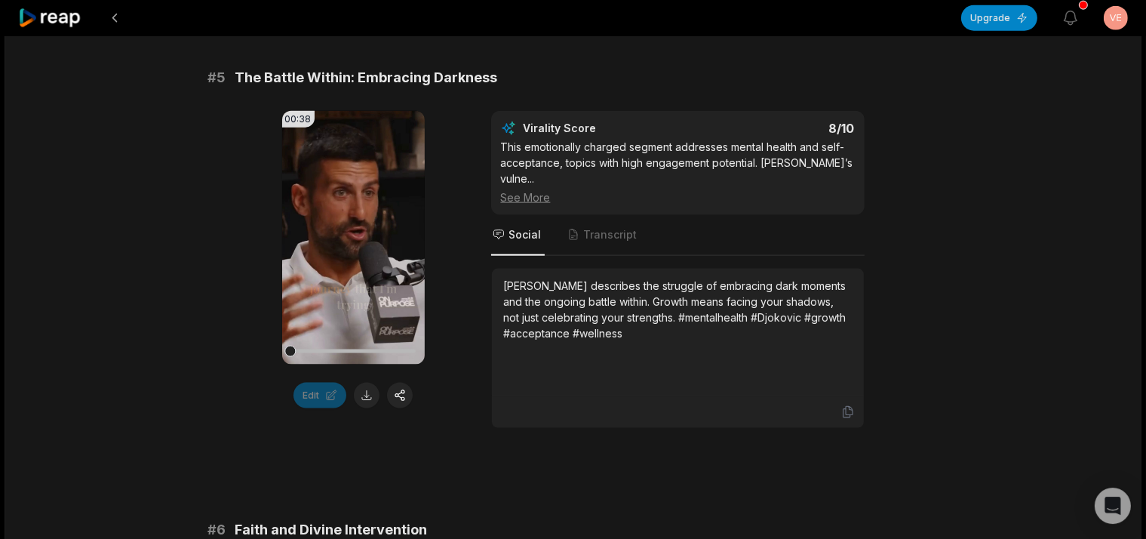
scroll to position [1958, 0]
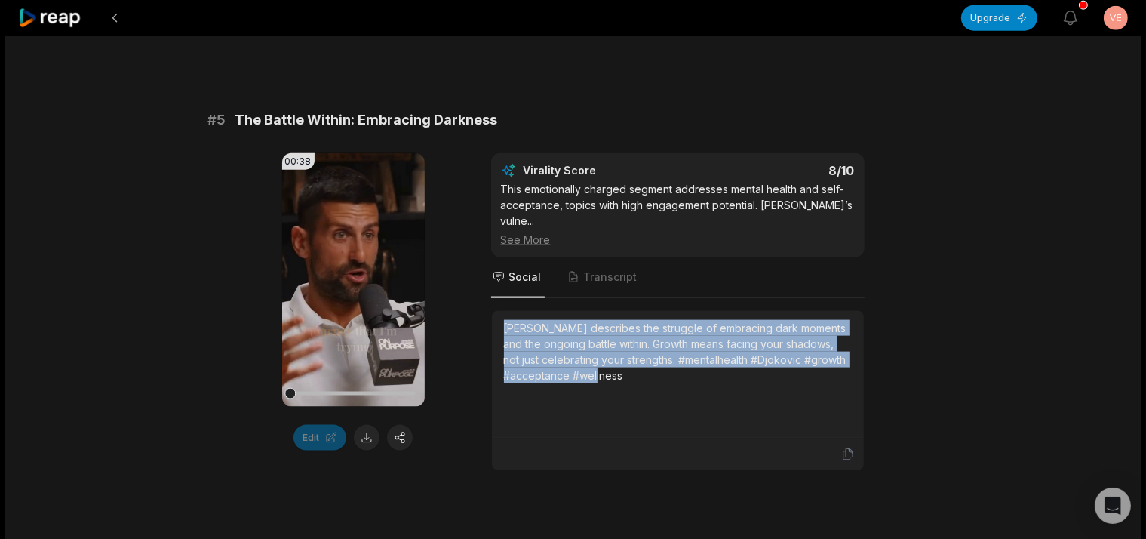
drag, startPoint x: 499, startPoint y: 305, endPoint x: 645, endPoint y: 368, distance: 158.8
click at [645, 374] on div "[PERSON_NAME] describes the struggle of embracing dark moments and the ongoing …" at bounding box center [678, 374] width 372 height 127
